Goal: Task Accomplishment & Management: Complete application form

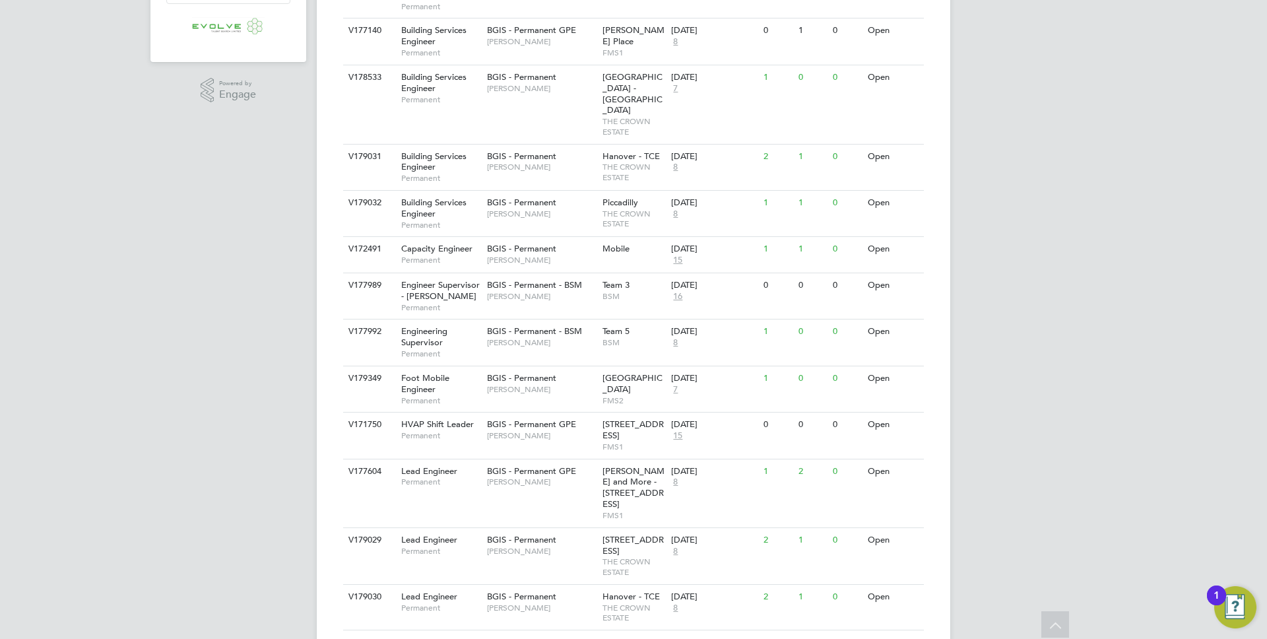
scroll to position [493, 0]
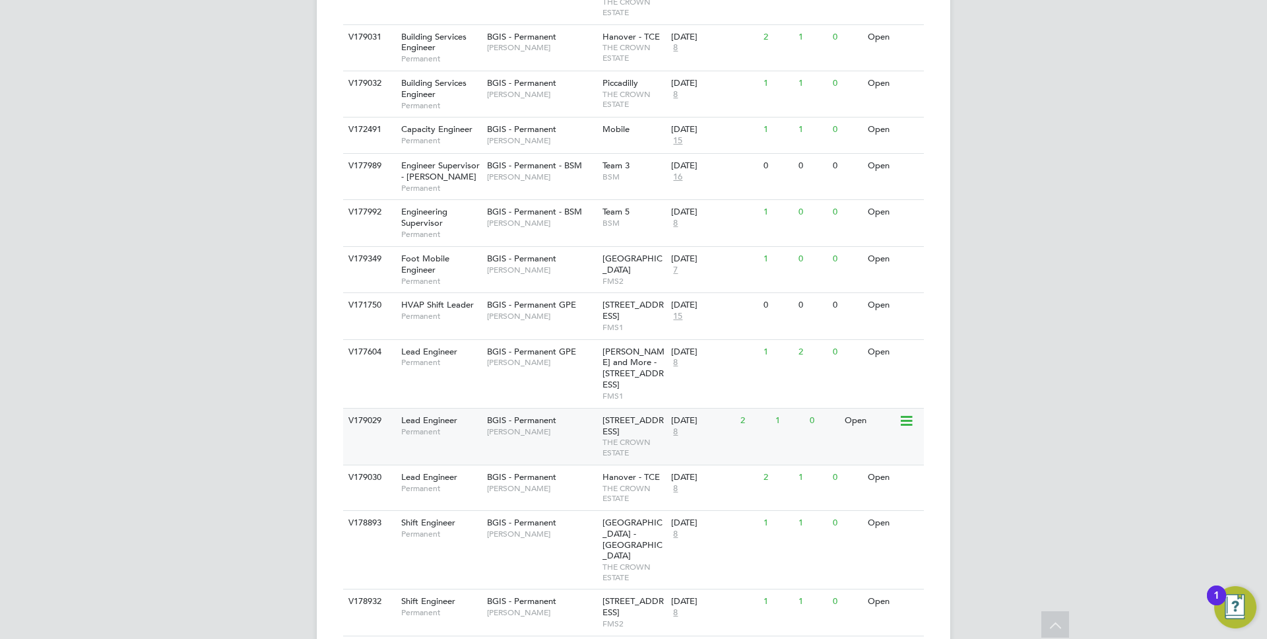
click at [487, 410] on div "V179029 Lead Engineer Permanent BGIS - Permanent [PERSON_NAME] [STREET_ADDRESS]…" at bounding box center [633, 436] width 581 height 57
click at [606, 391] on span "FMS1" at bounding box center [633, 396] width 63 height 11
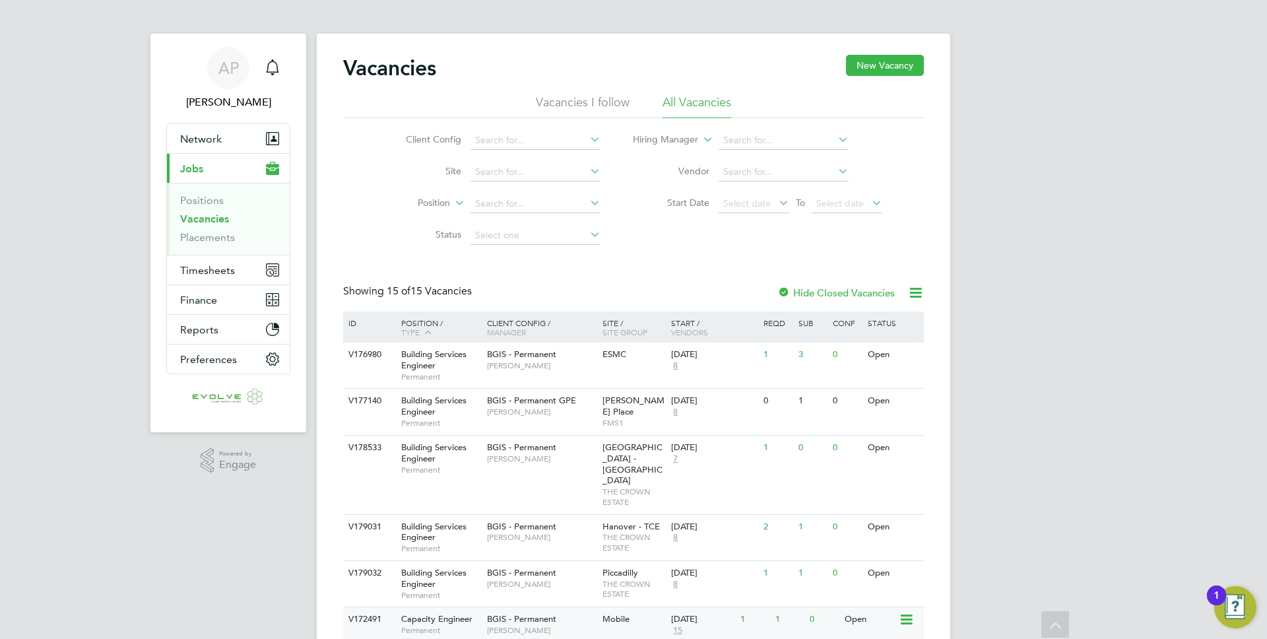
scroll to position [0, 0]
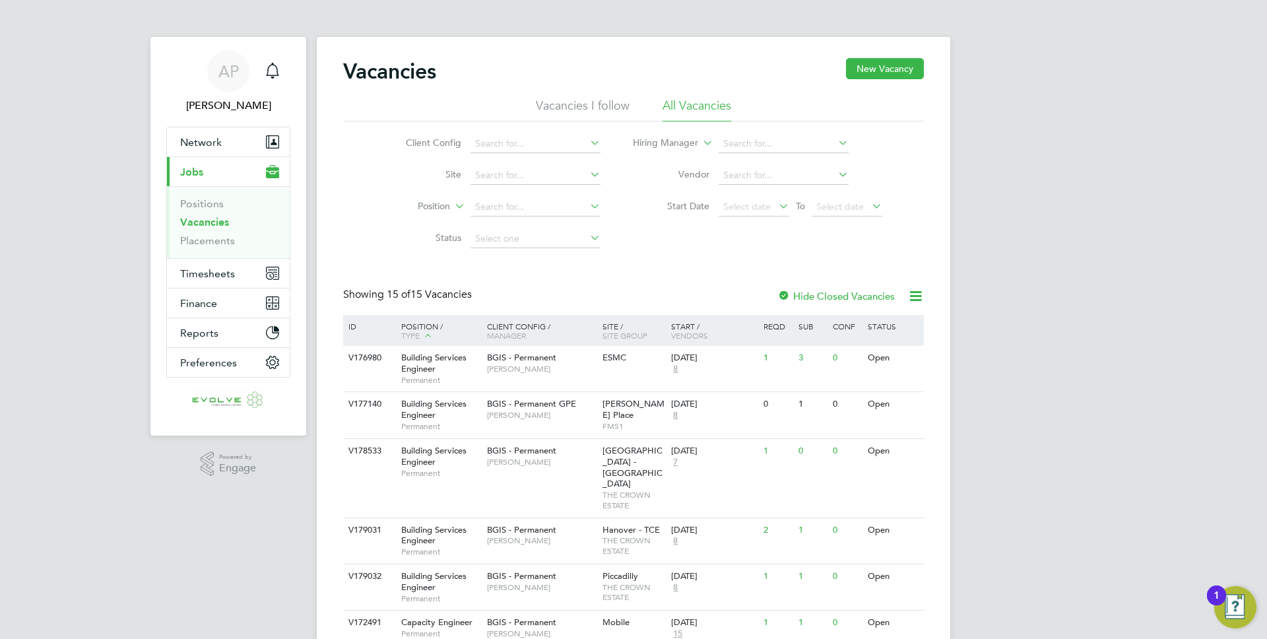
click at [695, 37] on div "Vacancies New Vacancy Vacancies I follow All Vacancies Client Config Site Posit…" at bounding box center [633, 596] width 633 height 1118
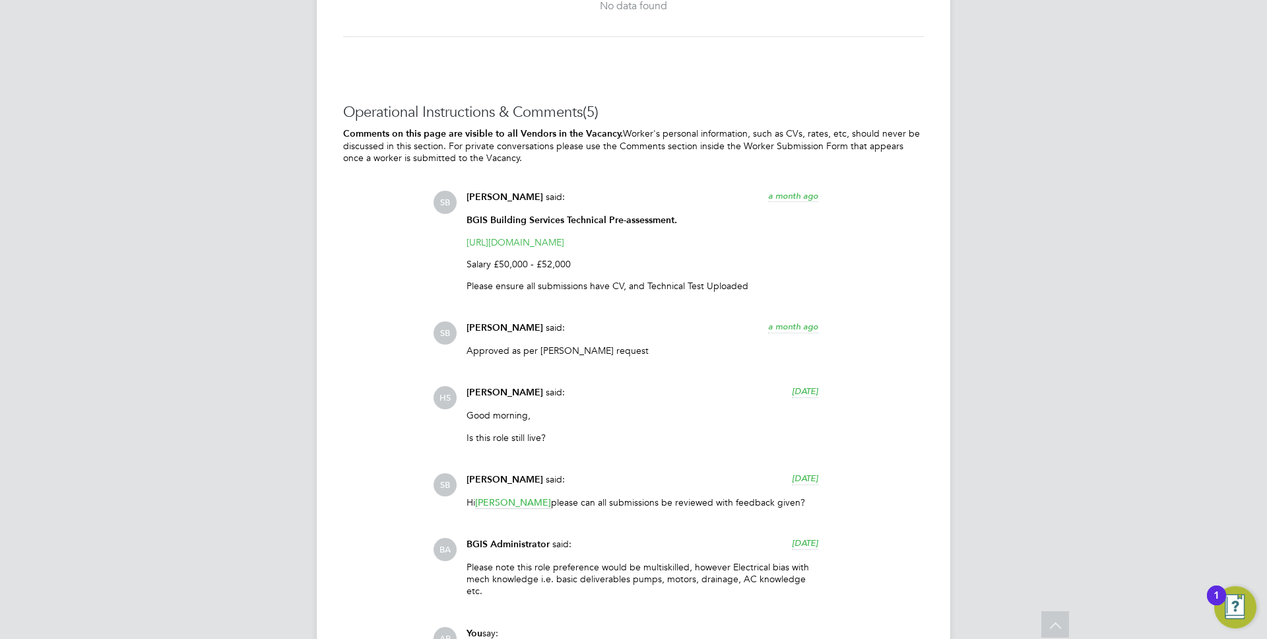
scroll to position [2359, 0]
